Goal: Information Seeking & Learning: Learn about a topic

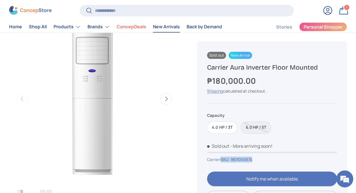
scroll to position [57, 0]
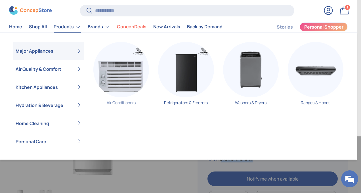
click at [130, 78] on img "Primary" at bounding box center [121, 70] width 56 height 56
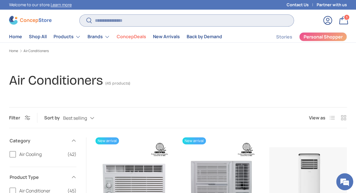
click at [133, 20] on input "Search" at bounding box center [187, 21] width 214 height 12
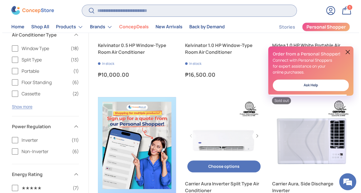
scroll to position [197, 0]
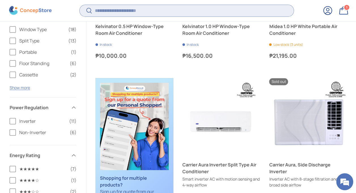
click at [132, 10] on input "Search" at bounding box center [187, 11] width 214 height 12
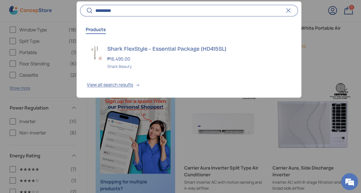
type input "*********"
click at [80, 5] on button "Search" at bounding box center [86, 11] width 13 height 13
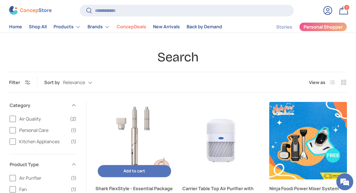
scroll to position [8, 0]
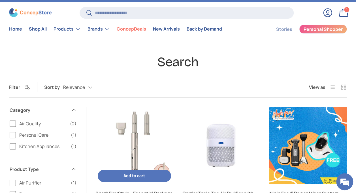
click at [134, 129] on img "Shark FlexStyle - Essential Package (HD415SL)" at bounding box center [135, 146] width 78 height 78
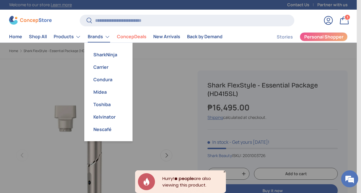
click at [94, 37] on link "Brands" at bounding box center [99, 36] width 22 height 11
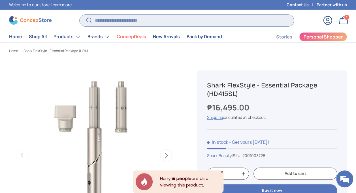
click at [119, 20] on input "Search" at bounding box center [187, 21] width 214 height 12
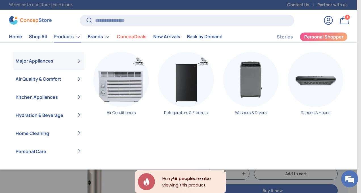
click at [62, 39] on link "Products" at bounding box center [67, 36] width 27 height 11
click at [121, 83] on img "Primary" at bounding box center [121, 80] width 56 height 56
